Goal: Find specific page/section: Find specific page/section

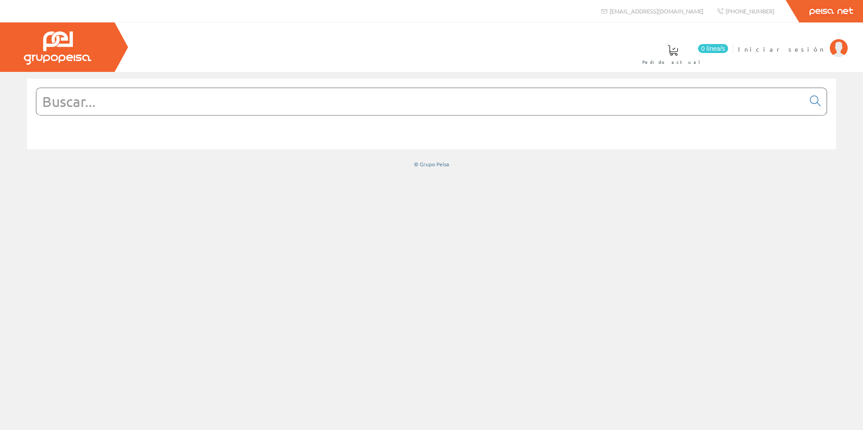
click at [161, 107] on input "text" at bounding box center [420, 101] width 768 height 27
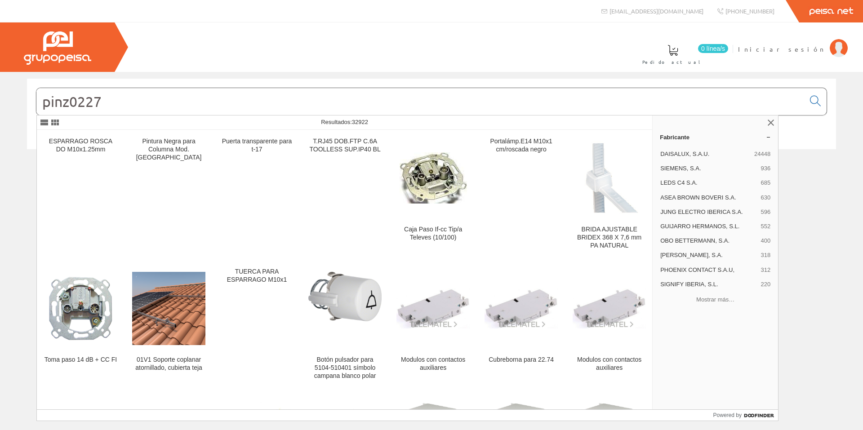
type input "pinz0227"
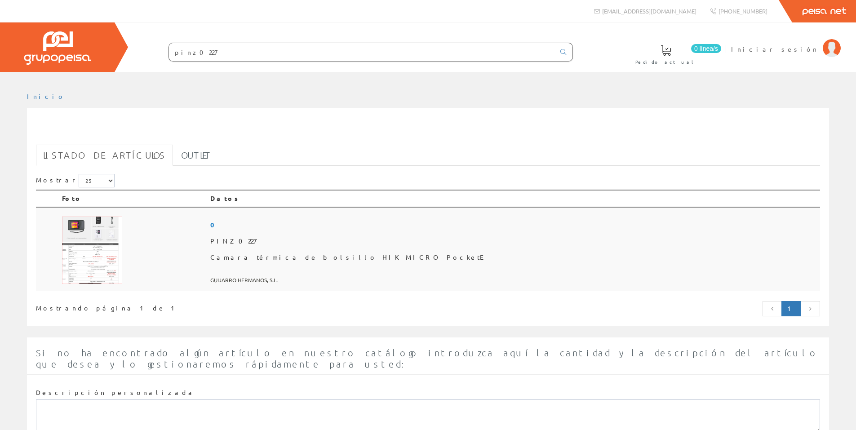
click at [98, 249] on img at bounding box center [92, 250] width 60 height 67
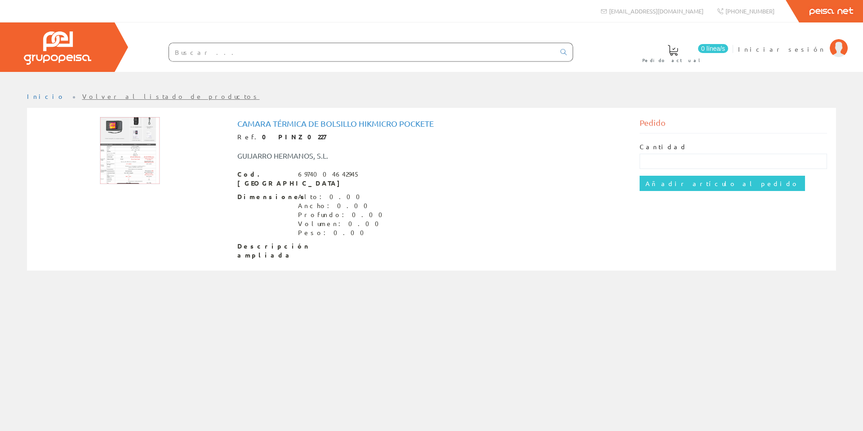
click at [227, 58] on input "text" at bounding box center [362, 52] width 386 height 18
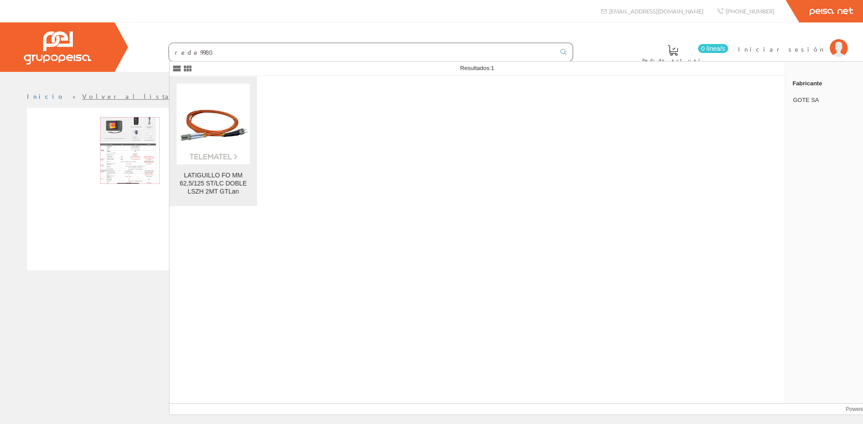
type input "rede9980"
click at [221, 115] on img at bounding box center [213, 123] width 73 height 73
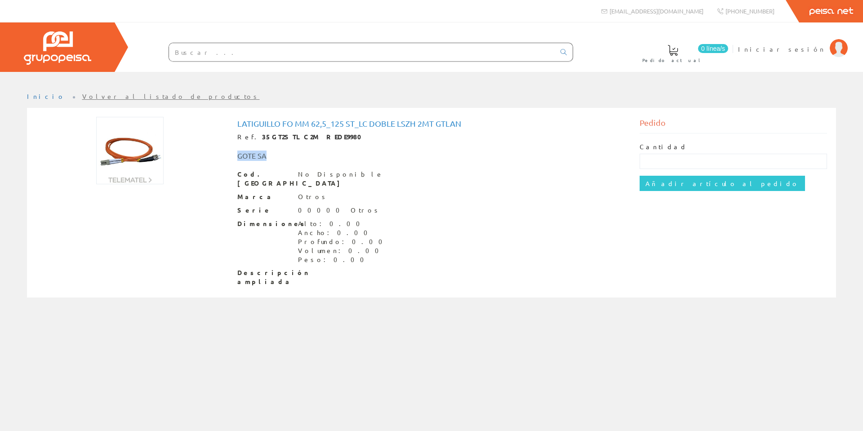
drag, startPoint x: 239, startPoint y: 154, endPoint x: 270, endPoint y: 153, distance: 31.0
click at [270, 153] on div "GOTE SA" at bounding box center [348, 156] width 235 height 10
